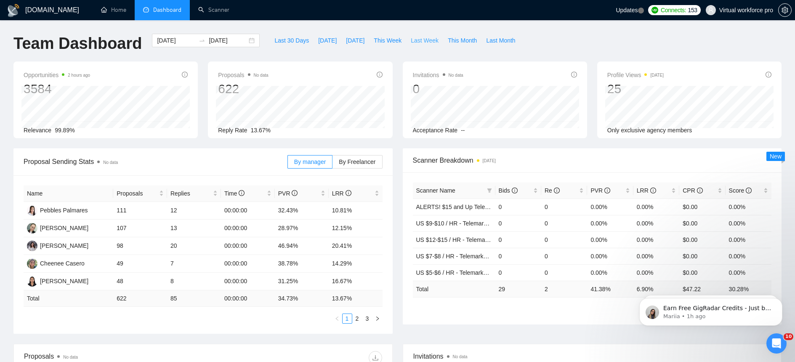
click at [420, 40] on span "Last Week" at bounding box center [425, 40] width 28 height 9
type input "[DATE]"
click at [390, 43] on span "This Week" at bounding box center [388, 40] width 28 height 9
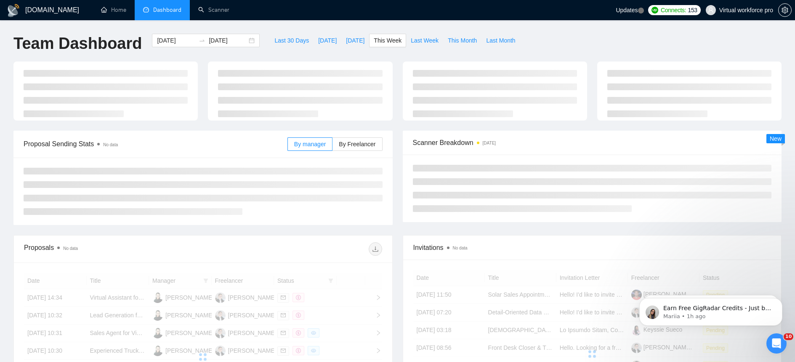
type input "[DATE]"
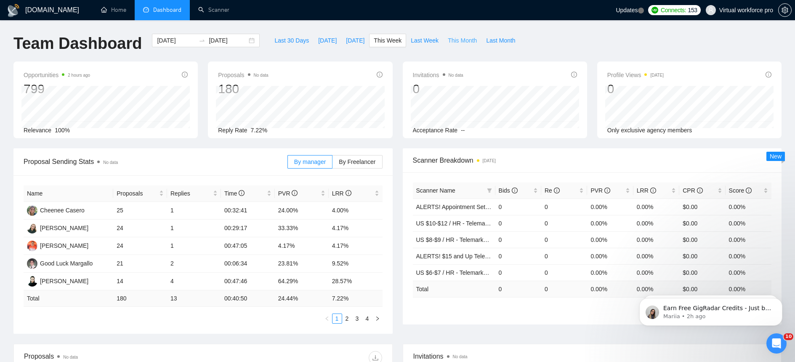
click at [462, 42] on span "This Month" at bounding box center [462, 40] width 29 height 9
type input "[DATE]"
click at [366, 165] on span "By Freelancer" at bounding box center [357, 161] width 37 height 7
click at [333, 164] on input "By Freelancer" at bounding box center [333, 164] width 0 height 0
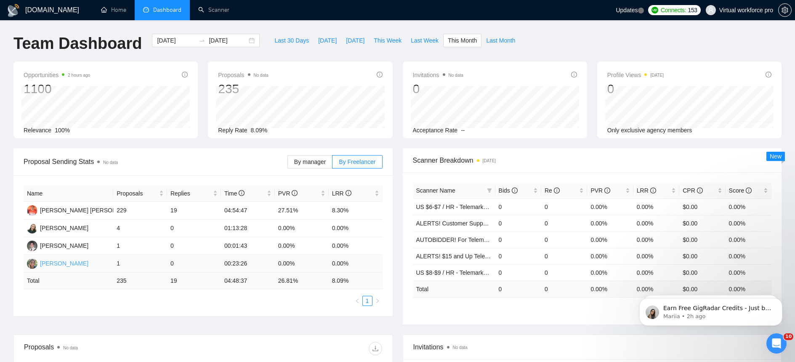
click at [61, 264] on div "[PERSON_NAME]" at bounding box center [64, 263] width 48 height 9
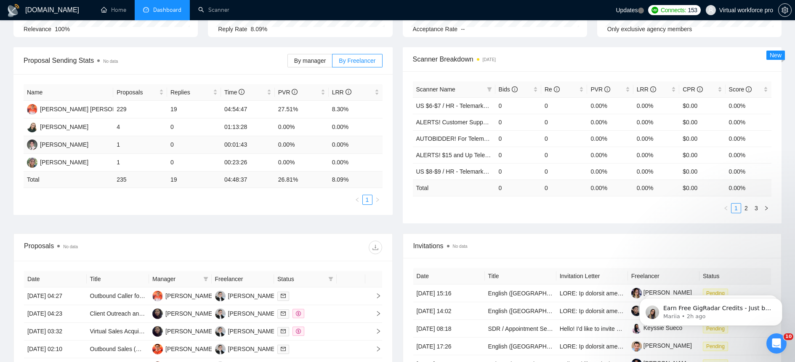
scroll to position [237, 0]
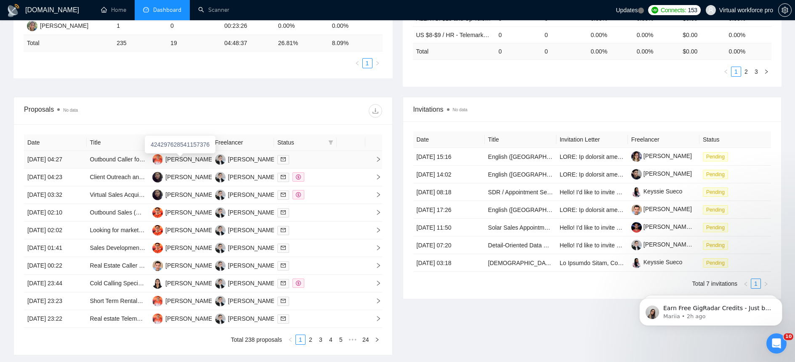
click at [190, 149] on div "424297628541157376" at bounding box center [180, 145] width 71 height 18
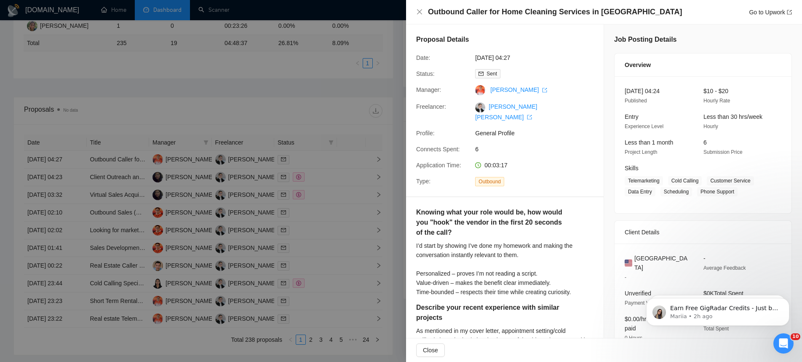
click at [225, 112] on div at bounding box center [401, 181] width 802 height 362
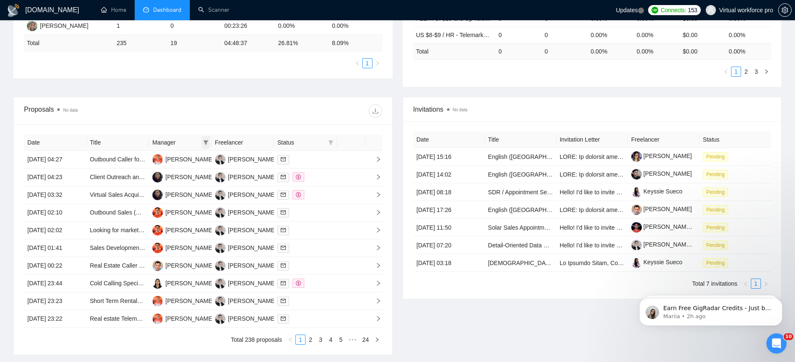
click at [209, 140] on span at bounding box center [206, 142] width 8 height 13
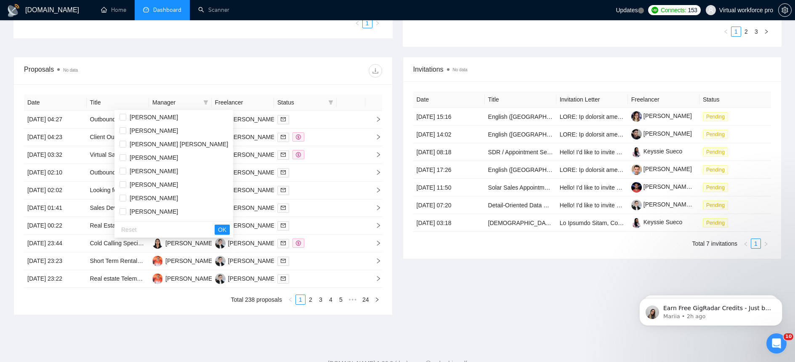
scroll to position [121, 0]
click at [274, 69] on div at bounding box center [292, 70] width 179 height 13
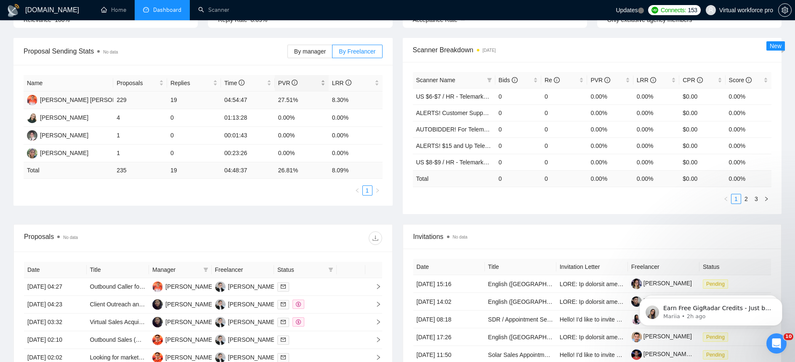
scroll to position [107, 0]
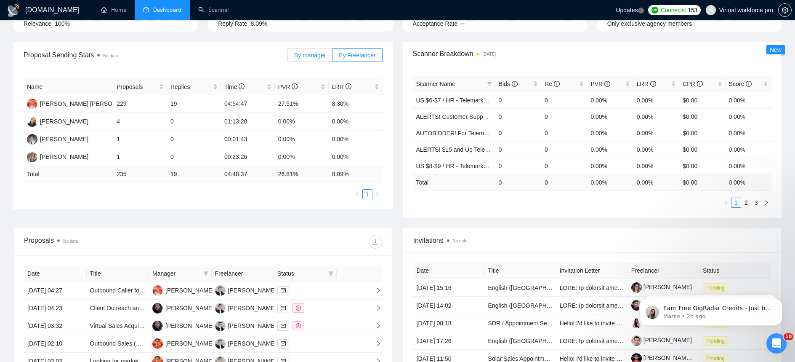
click at [307, 59] on label "By manager" at bounding box center [310, 54] width 45 height 13
click at [288, 57] on input "By manager" at bounding box center [288, 57] width 0 height 0
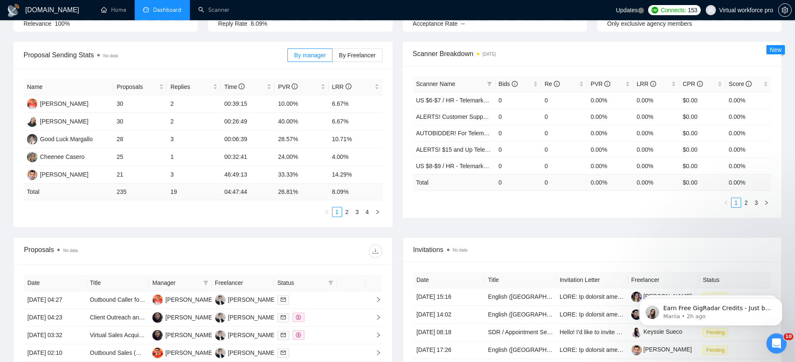
click at [365, 217] on div "Name Proposals Replies Time PVR LRR [PERSON_NAME] 30 2 00:39:15 10.00% 6.67% [P…" at bounding box center [202, 148] width 379 height 158
click at [368, 215] on link "4" at bounding box center [367, 211] width 9 height 9
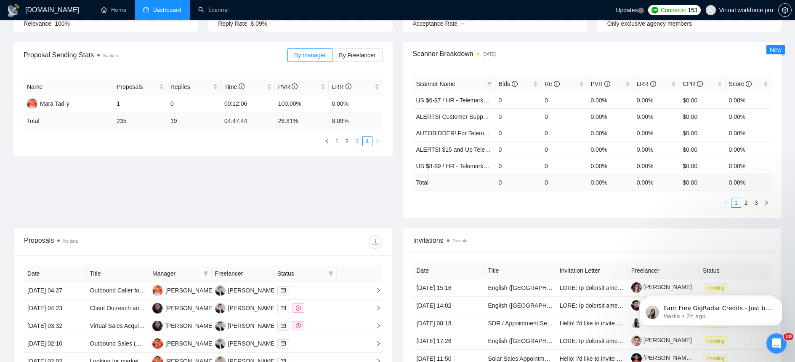
click at [356, 143] on link "3" at bounding box center [357, 140] width 9 height 9
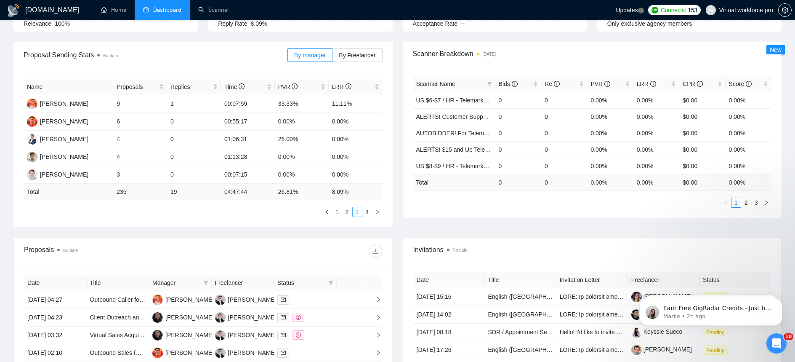
click at [353, 213] on link "3" at bounding box center [357, 211] width 9 height 9
click at [349, 213] on link "2" at bounding box center [347, 211] width 9 height 9
